Goal: Task Accomplishment & Management: Manage account settings

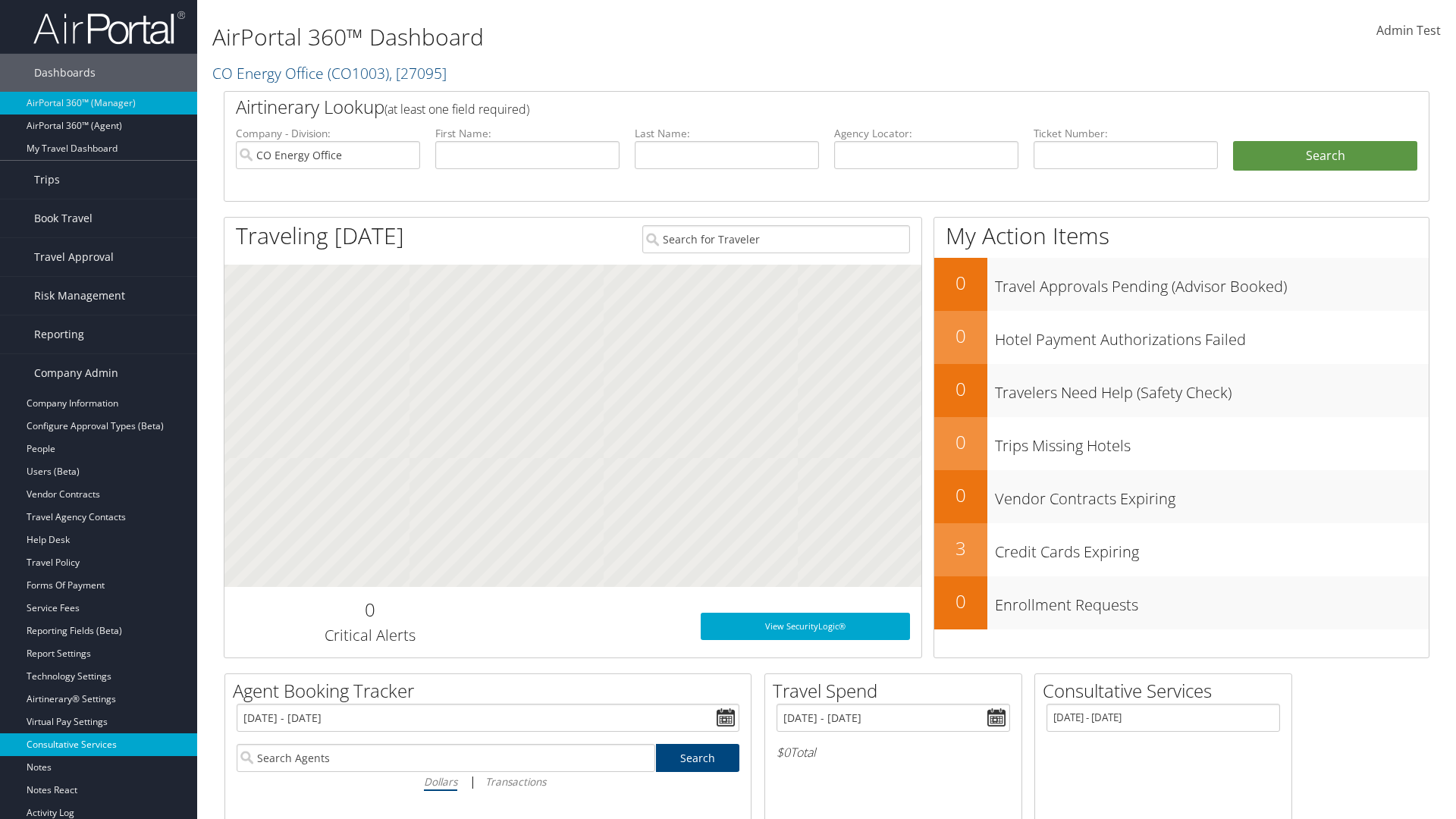
click at [99, 745] on link "Consultative Services" at bounding box center [99, 745] width 197 height 23
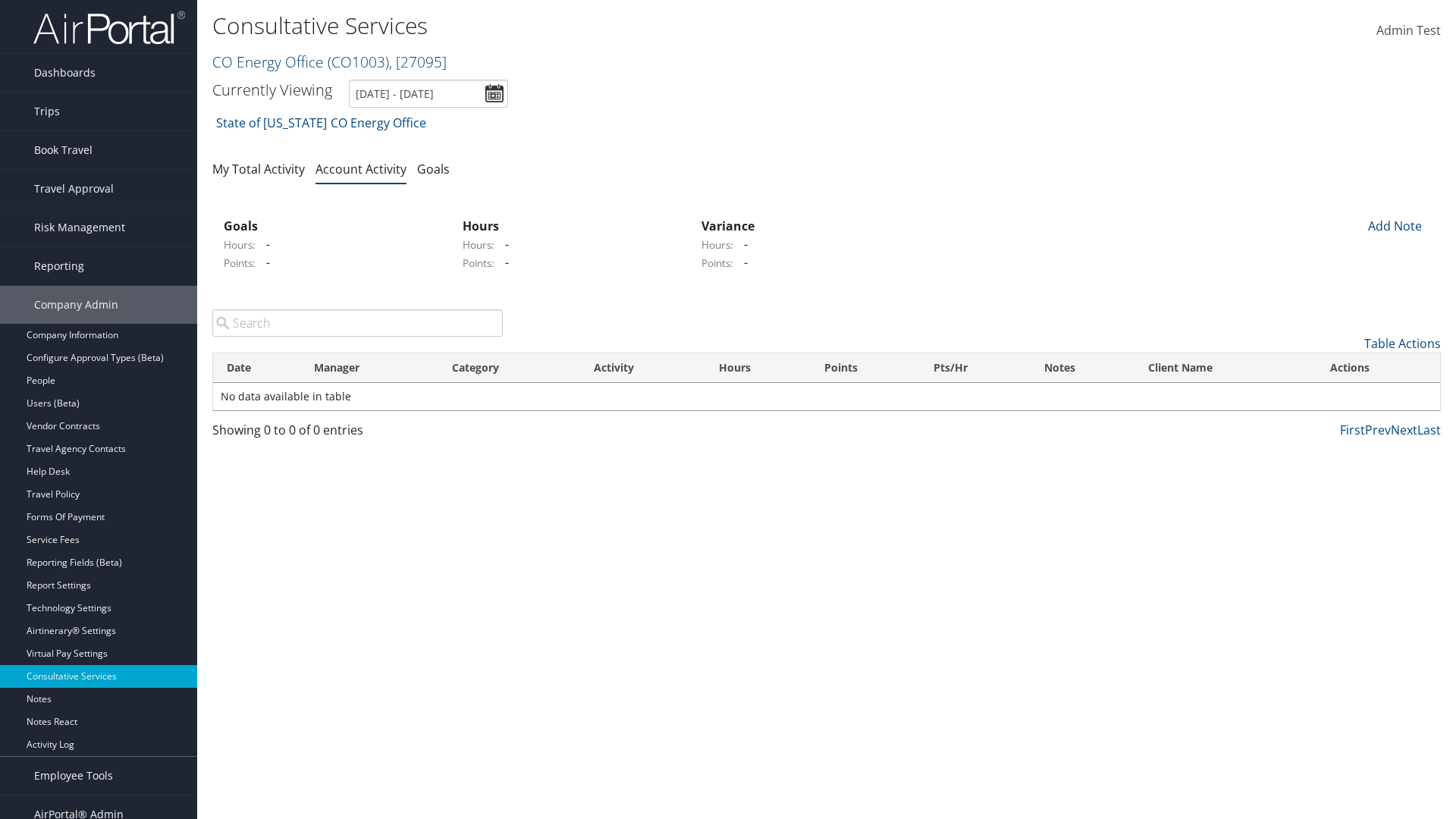
click at [267, 61] on link "CO Energy Office ( CO1003 ) , [ 27095 ]" at bounding box center [329, 61] width 235 height 20
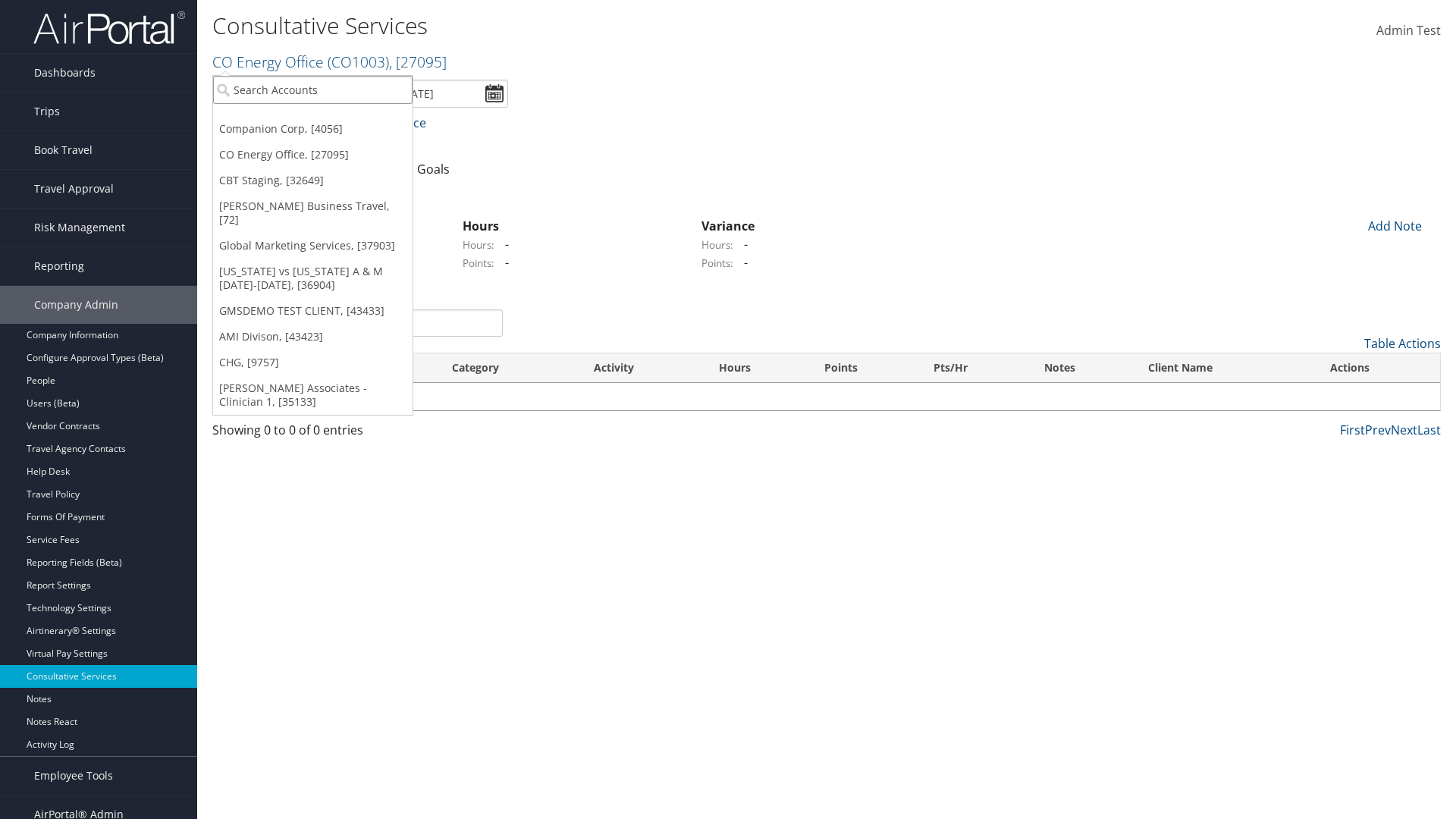
click at [312, 90] on input "search" at bounding box center [312, 90] width 200 height 28
type input "CBTSTG"
click at [312, 118] on div "CBT Staging (CBTSTG), [32649]" at bounding box center [313, 118] width 216 height 14
